Goal: Information Seeking & Learning: Learn about a topic

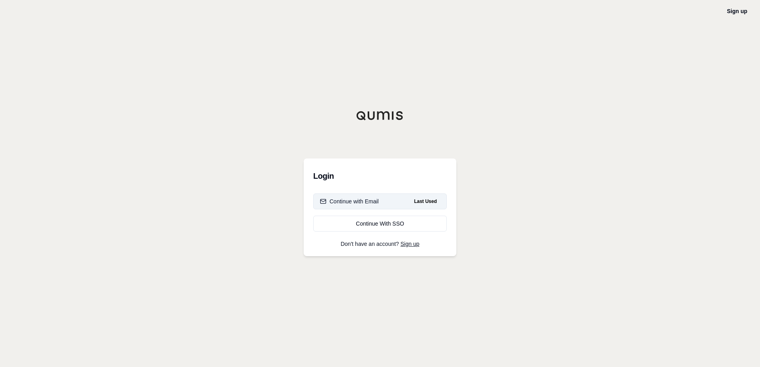
click at [386, 205] on button "Continue with Email Last Used" at bounding box center [380, 202] width 134 height 16
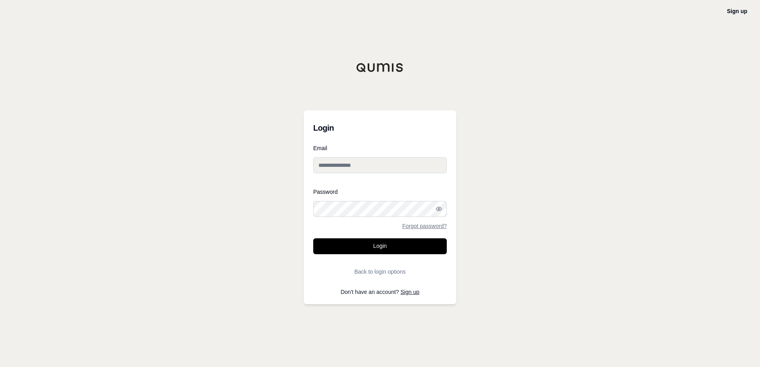
type input "**********"
click at [392, 243] on button "Login" at bounding box center [380, 247] width 134 height 16
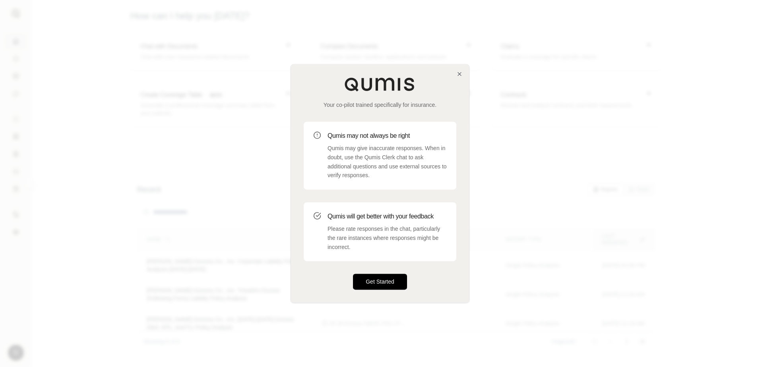
click at [375, 278] on button "Get Started" at bounding box center [380, 282] width 54 height 16
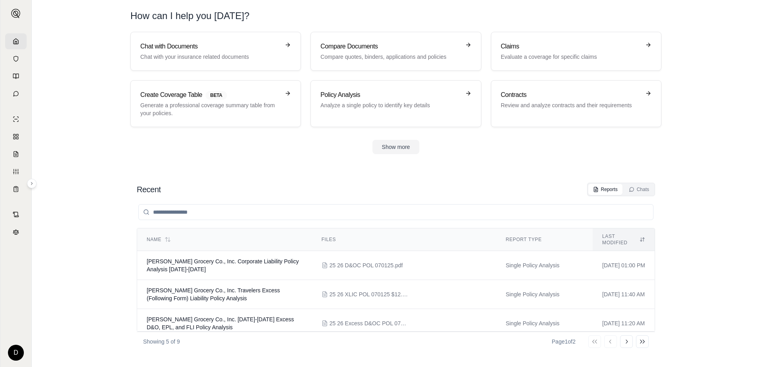
click at [281, 159] on section "Chat with Documents Chat with your insurance related documents Compare Document…" at bounding box center [396, 99] width 722 height 135
click at [387, 49] on h3 "Compare Documents" at bounding box center [391, 47] width 140 height 10
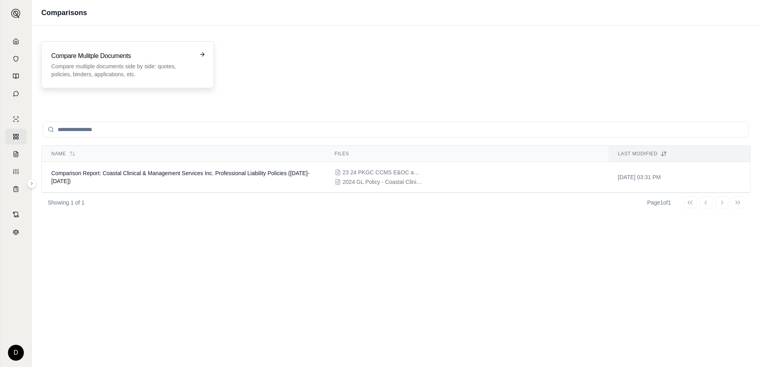
click at [154, 65] on p "Compare multiple documents side by side: quotes, policies, binders, application…" at bounding box center [122, 70] width 142 height 16
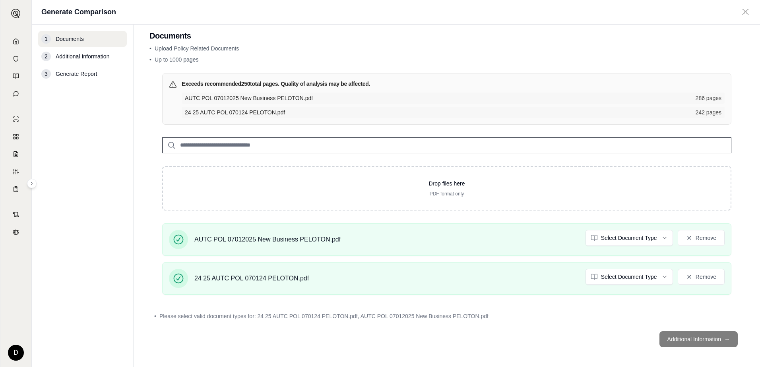
scroll to position [13, 0]
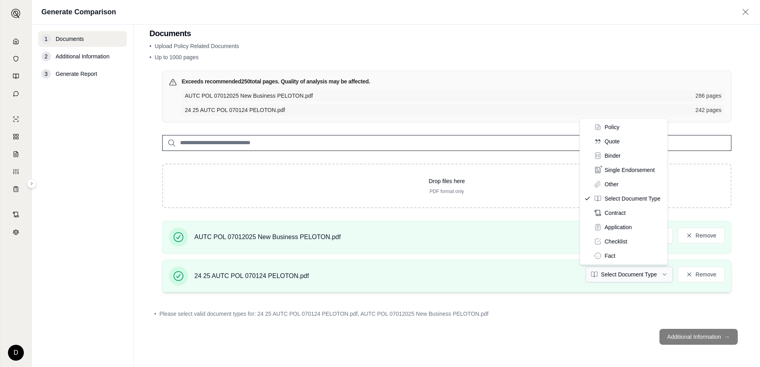
click at [651, 275] on html "D Generate Comparison 1 Documents 2 Additional Information 3 Generate Report Do…" at bounding box center [380, 183] width 760 height 367
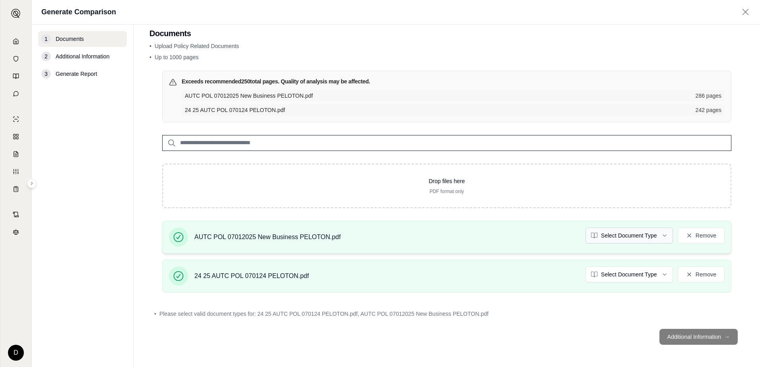
click at [640, 234] on html "D Generate Comparison 1 Documents 2 Additional Information 3 Generate Report Do…" at bounding box center [380, 183] width 760 height 367
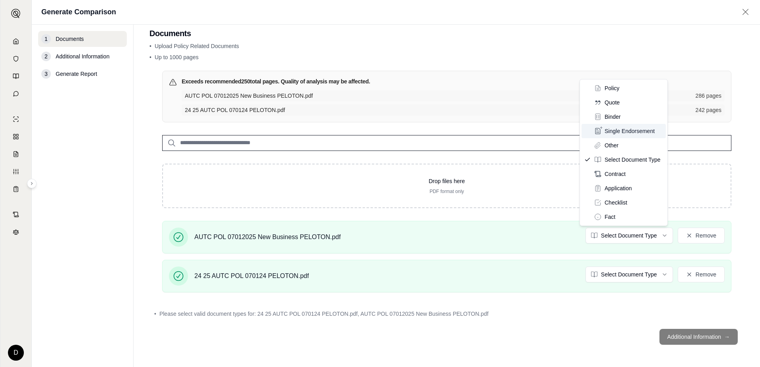
scroll to position [0, 0]
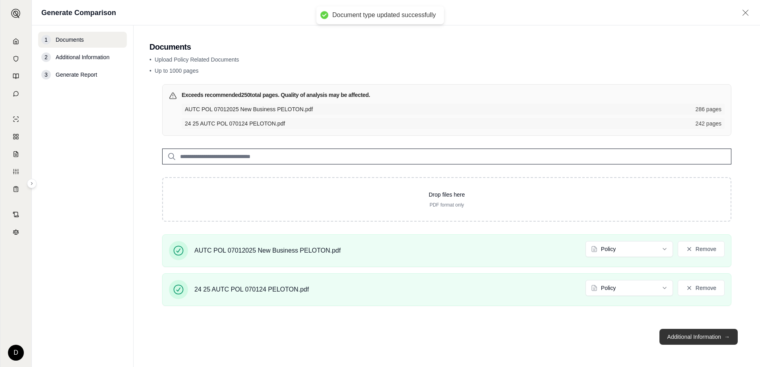
click at [684, 334] on button "Additional Information →" at bounding box center [699, 337] width 78 height 16
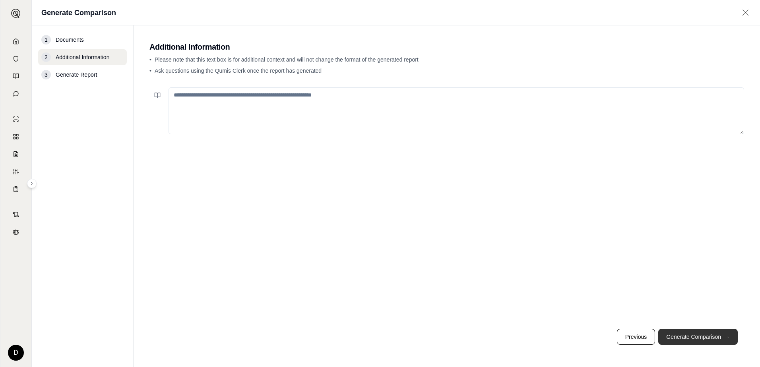
click at [693, 335] on button "Generate Comparison →" at bounding box center [699, 337] width 80 height 16
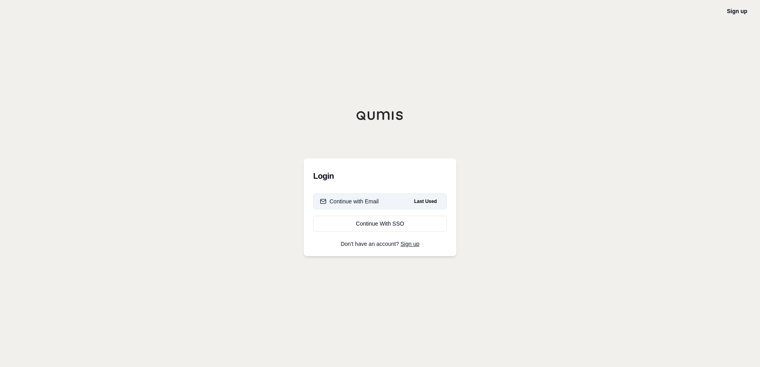
click at [352, 202] on div "Continue with Email" at bounding box center [349, 202] width 59 height 8
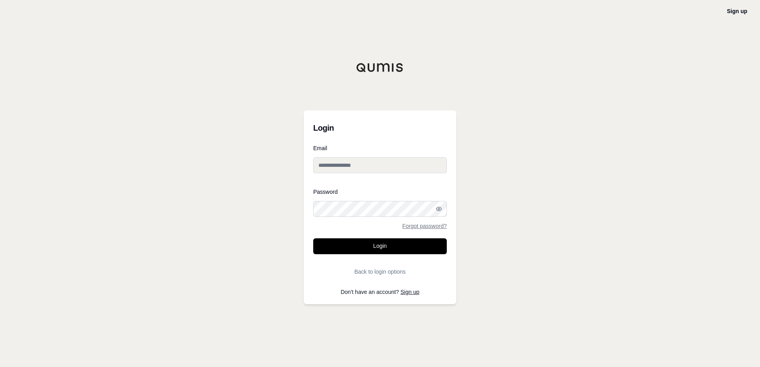
type input "**********"
click at [376, 240] on button "Login" at bounding box center [380, 247] width 134 height 16
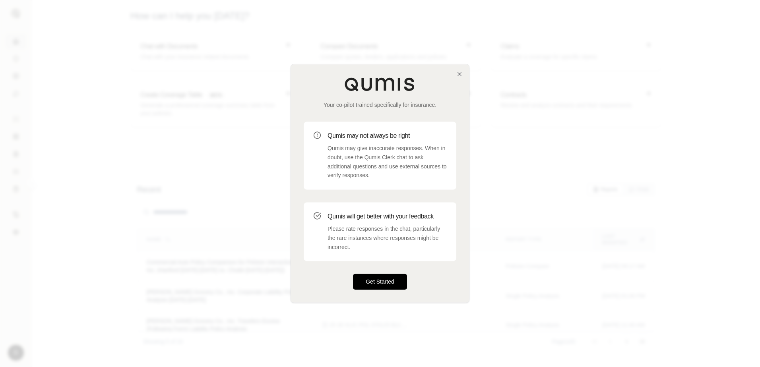
click at [372, 282] on button "Get Started" at bounding box center [380, 282] width 54 height 16
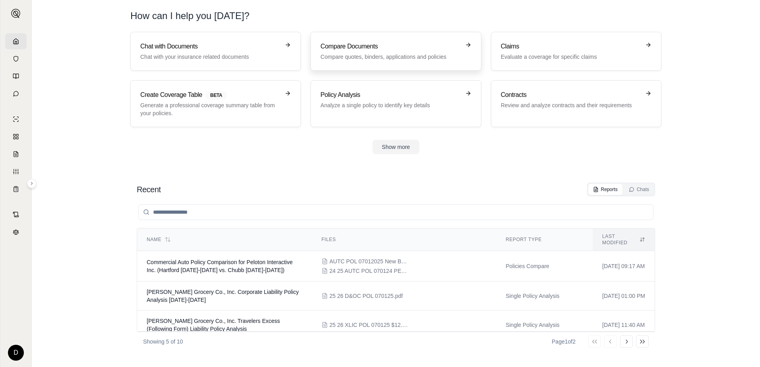
click at [371, 43] on h3 "Compare Documents" at bounding box center [391, 47] width 140 height 10
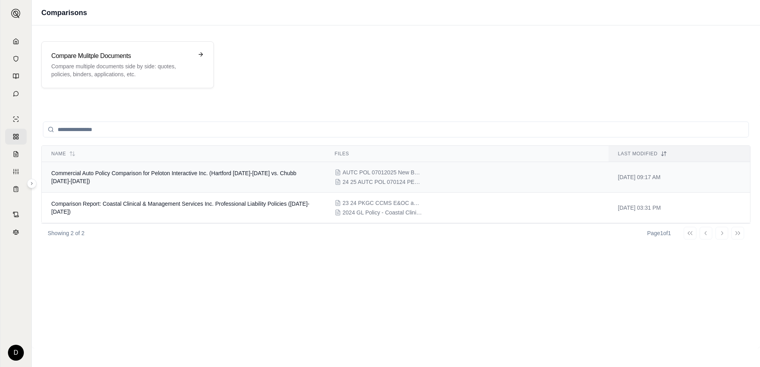
click at [282, 183] on td "Commercial Auto Policy Comparison for Peloton Interactive Inc. (Hartford 2025-2…" at bounding box center [184, 177] width 284 height 31
click at [380, 180] on span "24 25 AUTC POL 070124 PELOTON.pdf" at bounding box center [383, 182] width 80 height 8
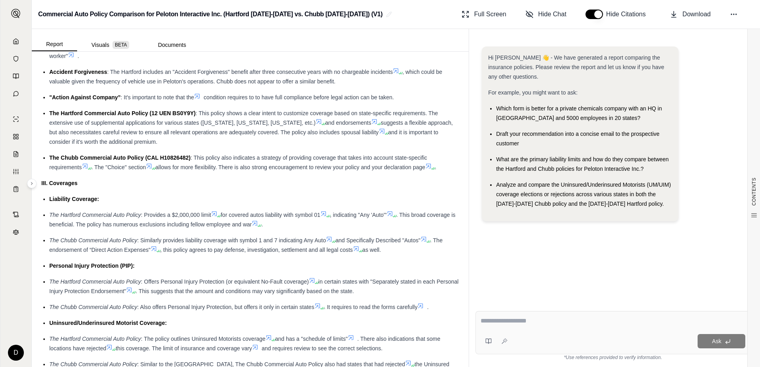
scroll to position [756, 0]
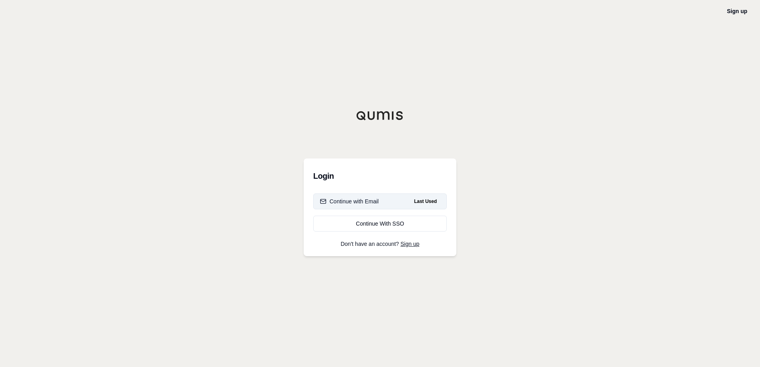
click at [395, 201] on button "Continue with Email Last Used" at bounding box center [380, 202] width 134 height 16
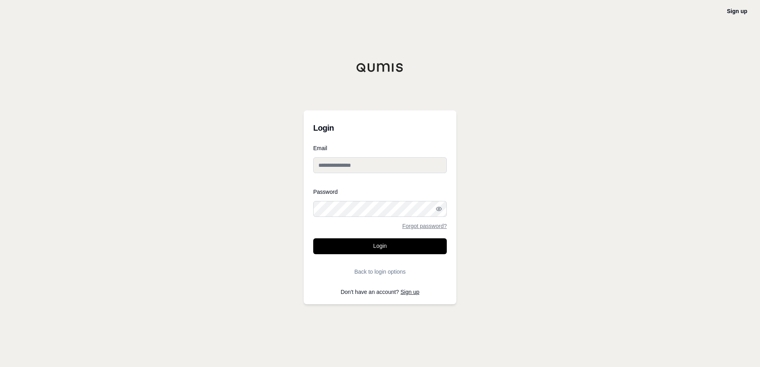
type input "**********"
click at [439, 210] on circle "button" at bounding box center [439, 209] width 2 height 2
click at [388, 245] on button "Login" at bounding box center [380, 247] width 134 height 16
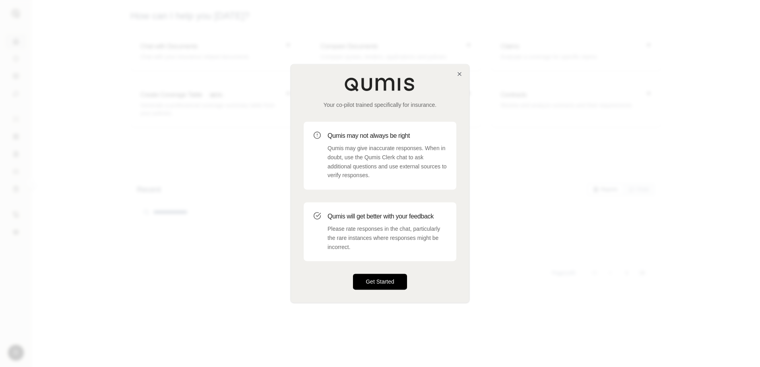
click at [402, 280] on button "Get Started" at bounding box center [380, 282] width 54 height 16
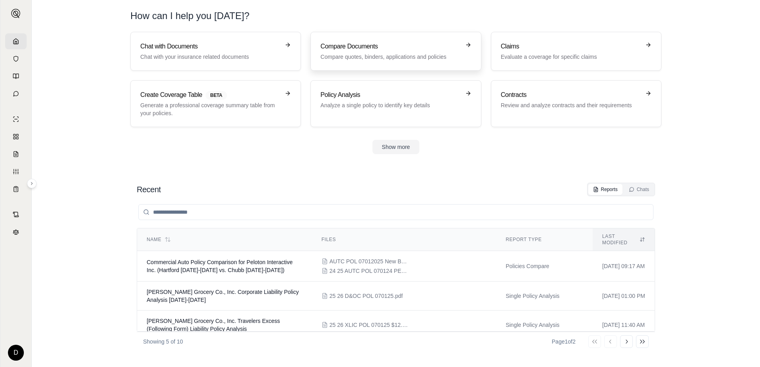
click at [369, 53] on p "Compare quotes, binders, applications and policies" at bounding box center [391, 57] width 140 height 8
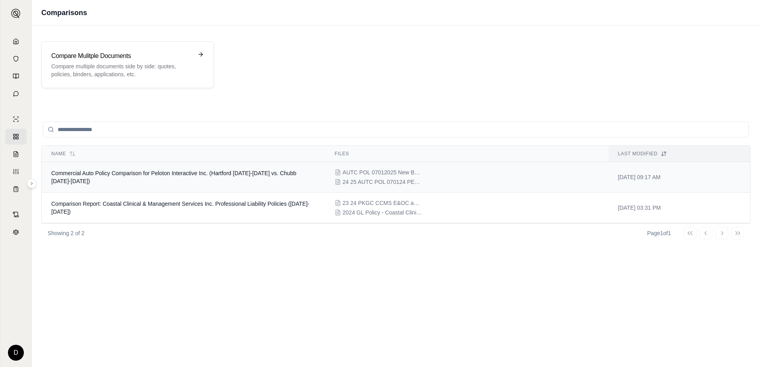
click at [257, 177] on td "Commercial Auto Policy Comparison for Peloton Interactive Inc. (Hartford 2025-2…" at bounding box center [184, 177] width 284 height 31
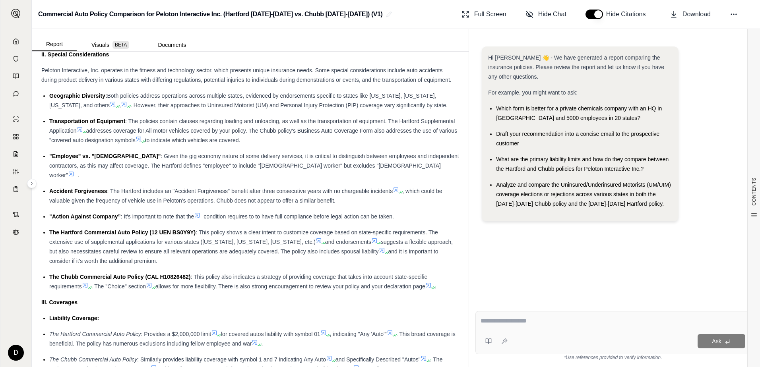
scroll to position [597, 0]
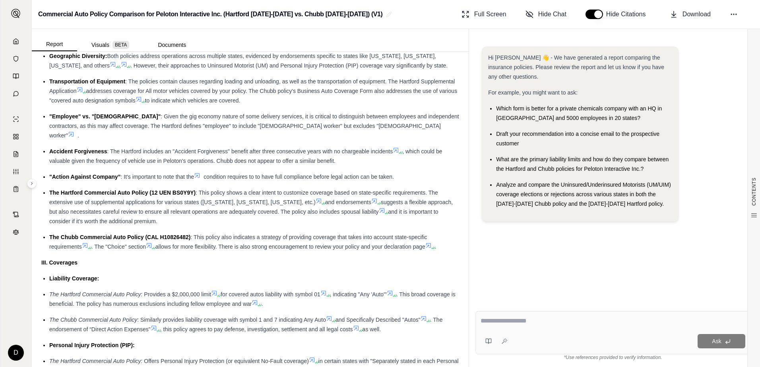
click at [74, 132] on icon at bounding box center [71, 134] width 5 height 5
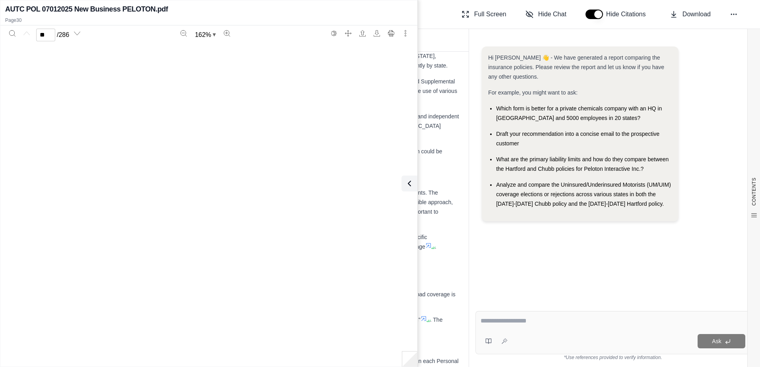
type input "**"
click at [411, 185] on icon at bounding box center [410, 184] width 10 height 10
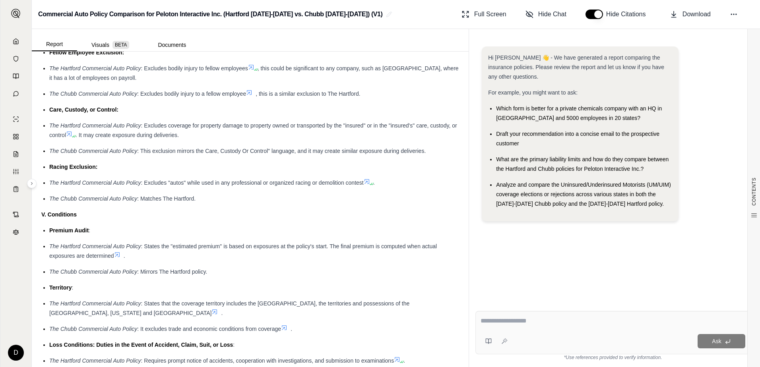
scroll to position [1153, 0]
click at [547, 324] on textarea at bounding box center [613, 322] width 265 height 10
type textarea "**********"
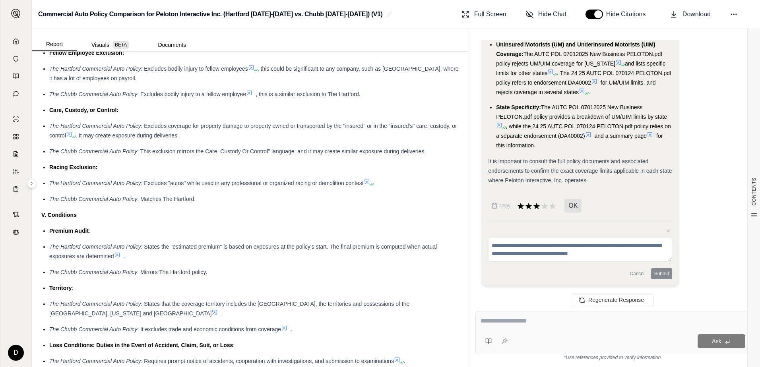
scroll to position [1193, 0]
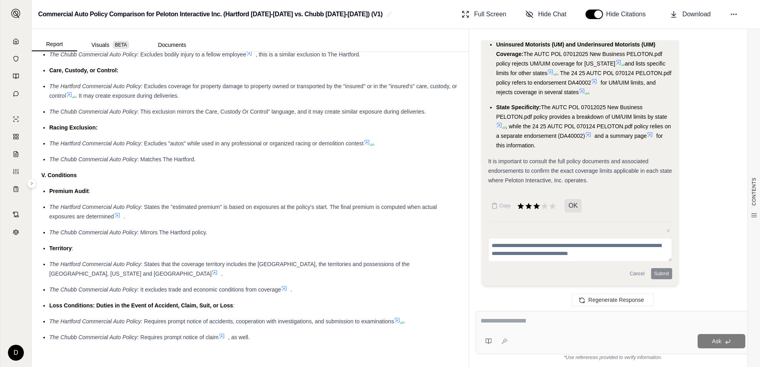
click at [530, 331] on div "Ask" at bounding box center [613, 332] width 275 height 43
type textarea "**********"
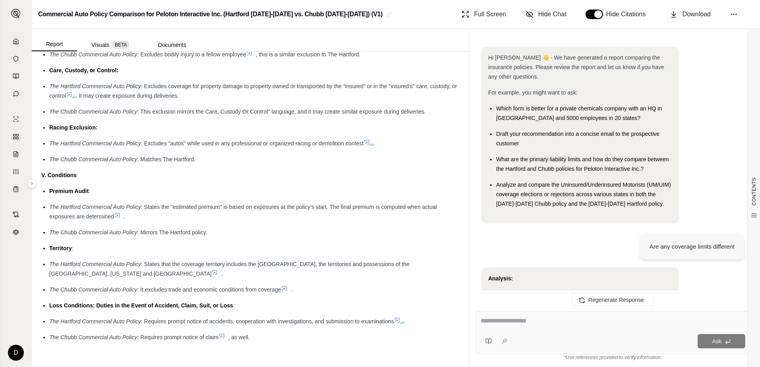
scroll to position [2255, 0]
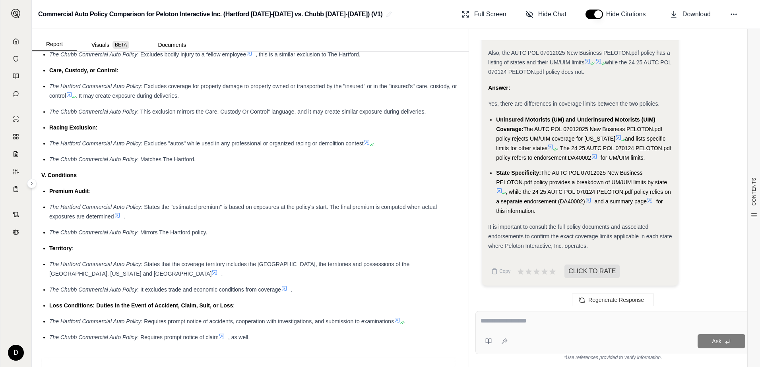
click at [537, 317] on textarea at bounding box center [613, 322] width 265 height 10
